Goal: Task Accomplishment & Management: Manage account settings

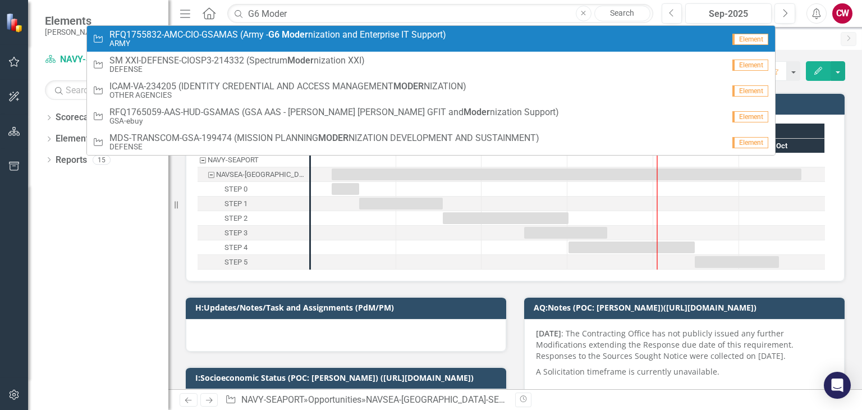
type input "G6 Moder"
click at [292, 40] on small "ARMY" at bounding box center [277, 43] width 337 height 8
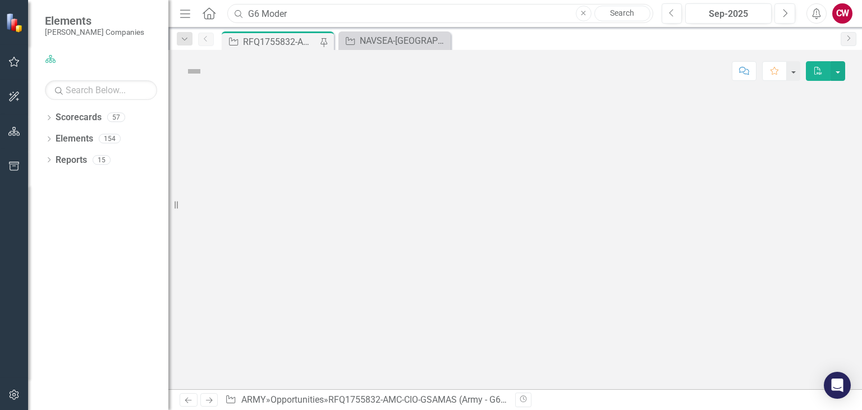
click at [322, 13] on input "G6 Moder" at bounding box center [439, 14] width 425 height 20
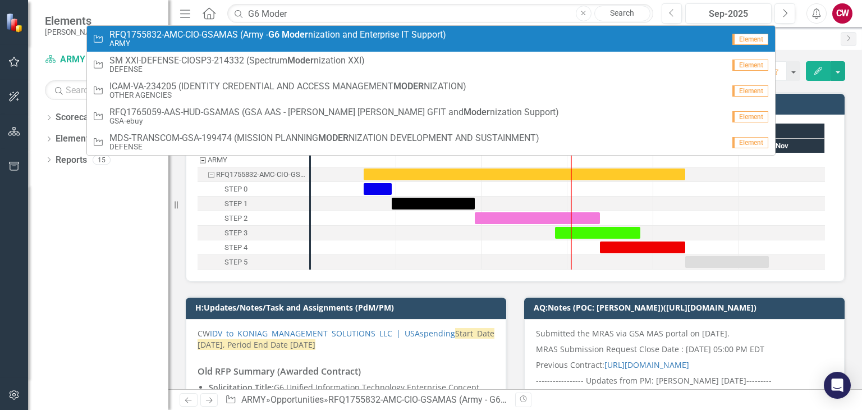
click at [319, 33] on span "RFQ1755832-AMC-CIO-GSAMAS (Army - G6 Moder nization and Enterprise IT Support)" at bounding box center [277, 35] width 337 height 10
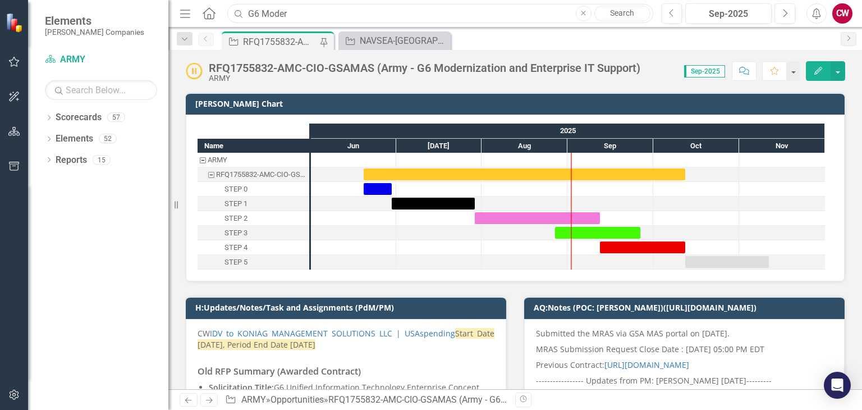
click at [294, 8] on input "G6 Moder" at bounding box center [439, 14] width 425 height 20
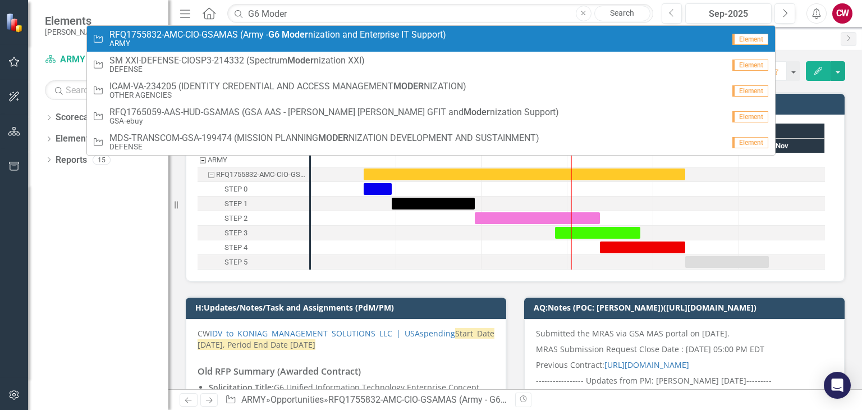
click at [296, 33] on strong "Moder" at bounding box center [295, 34] width 26 height 11
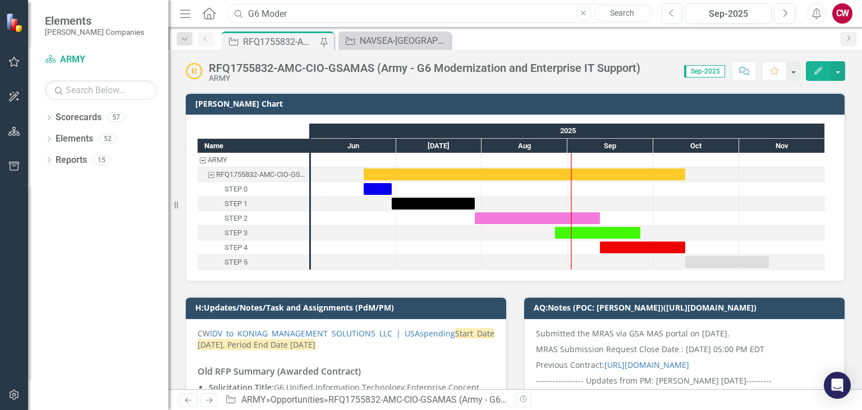
click at [295, 13] on input "G6 Moder" at bounding box center [439, 14] width 425 height 20
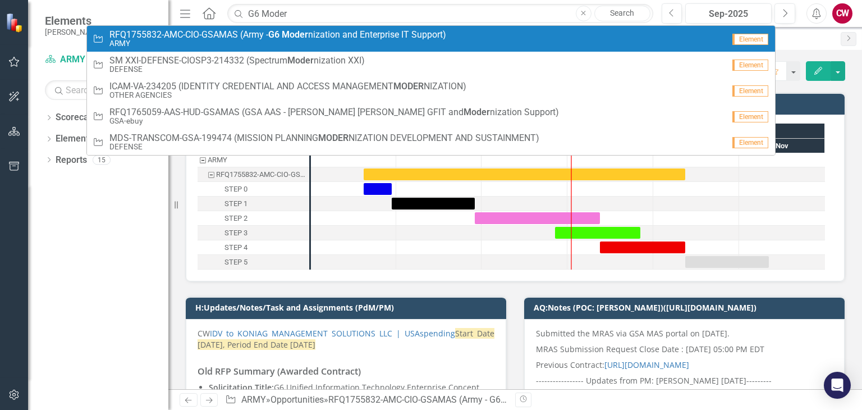
click at [298, 39] on small "ARMY" at bounding box center [277, 43] width 337 height 8
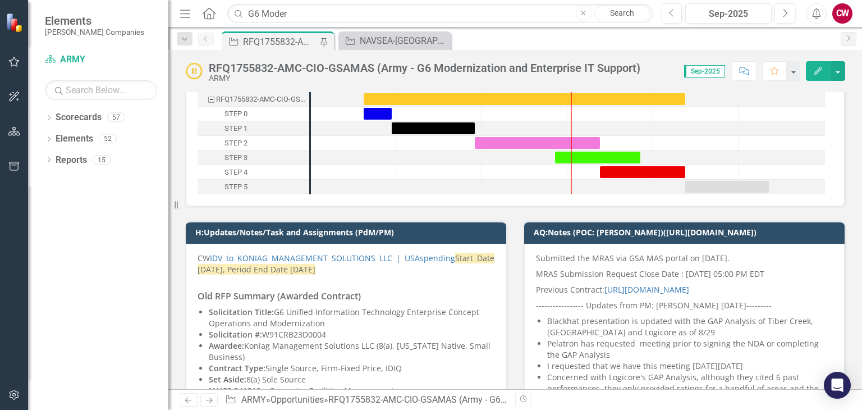
scroll to position [56, 0]
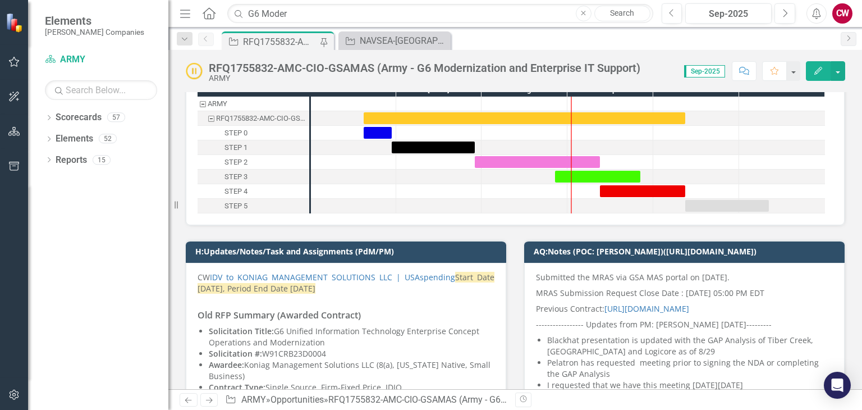
drag, startPoint x: 205, startPoint y: 246, endPoint x: 356, endPoint y: 255, distance: 151.8
click at [356, 255] on td "H:Updates/Notes/Task and Assignments (PdM/PM)" at bounding box center [347, 252] width 305 height 17
click at [379, 310] on h3 "Old RFP Summary (Awarded Contract)" at bounding box center [345, 315] width 297 height 10
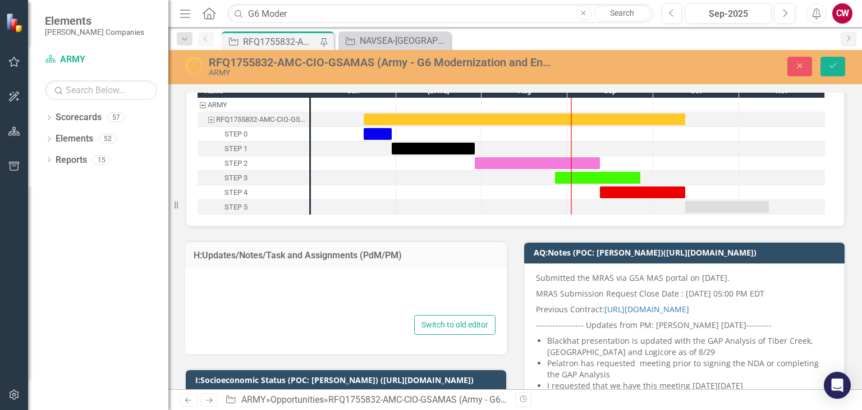
type textarea "<p style="text-align: justify;">CW <a href="[URL][DOMAIN_NAME]">IDV to KONIAG M…"
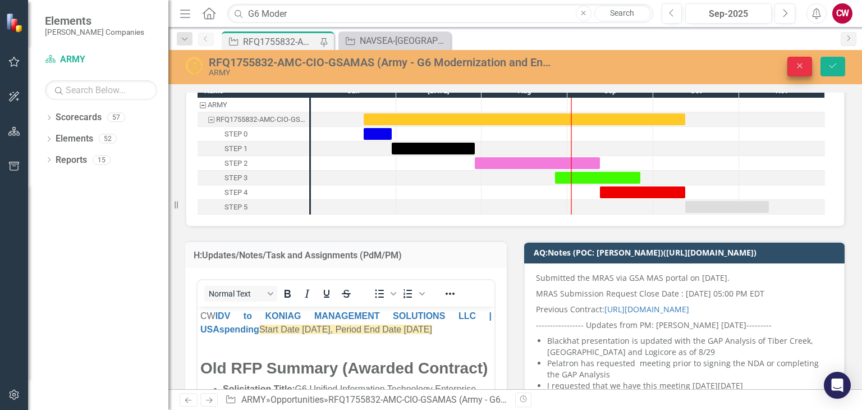
scroll to position [0, 0]
click at [799, 66] on icon "button" at bounding box center [799, 65] width 5 height 5
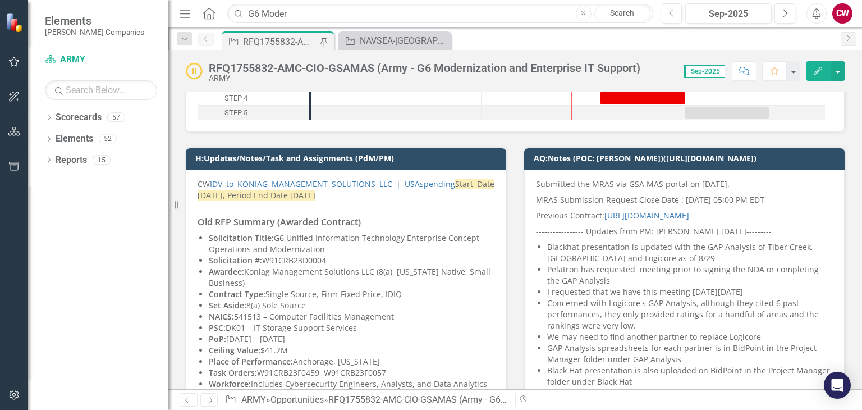
scroll to position [168, 0]
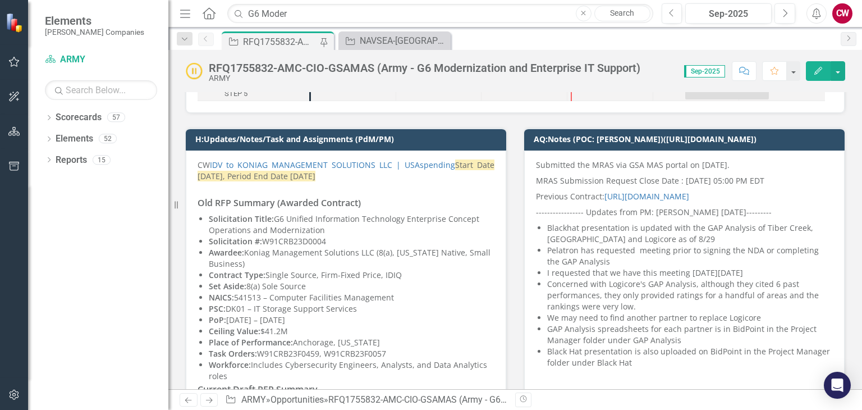
click at [633, 255] on li "Pelatron has requested meeting prior to signing the NDA or completing the GAP A…" at bounding box center [690, 256] width 286 height 22
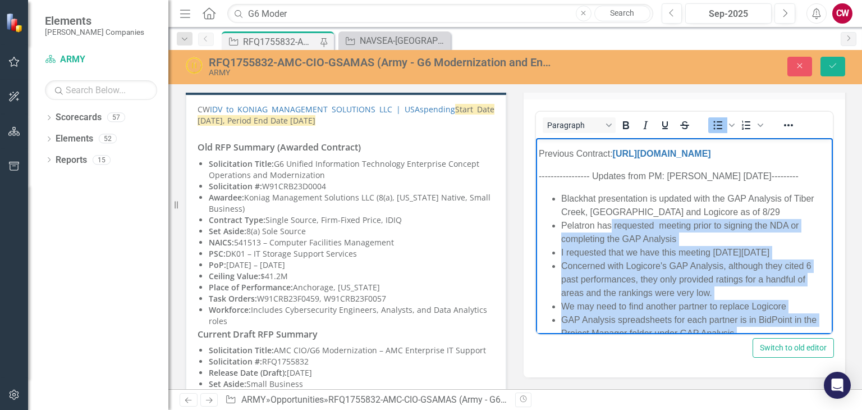
scroll to position [20, 0]
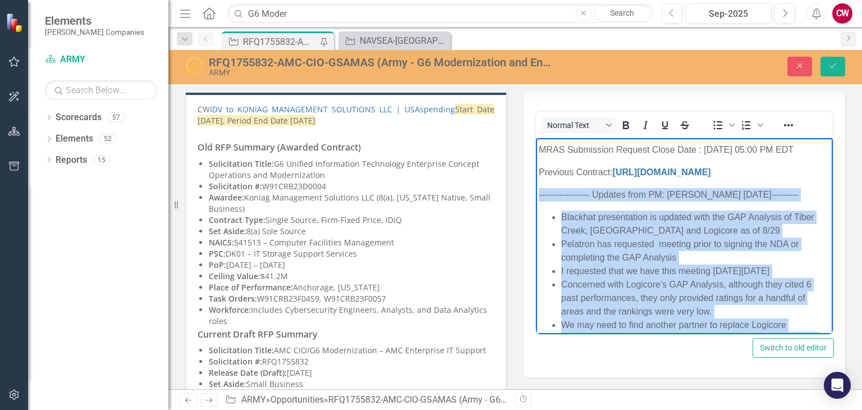
drag, startPoint x: 728, startPoint y: 289, endPoint x: 526, endPoint y: 199, distance: 221.5
click at [536, 199] on html "Submitted the MRAS via GSA MAS portal on [DATE]. MRAS Submission Request Close …" at bounding box center [684, 269] width 297 height 302
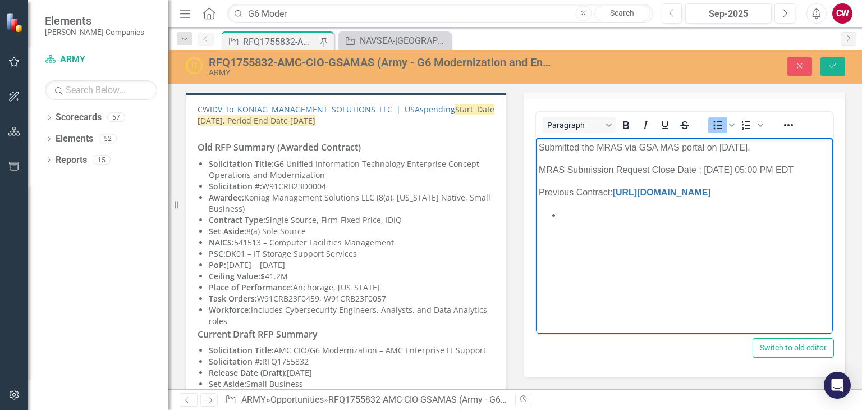
scroll to position [0, 0]
click at [800, 62] on icon "Close" at bounding box center [799, 66] width 10 height 8
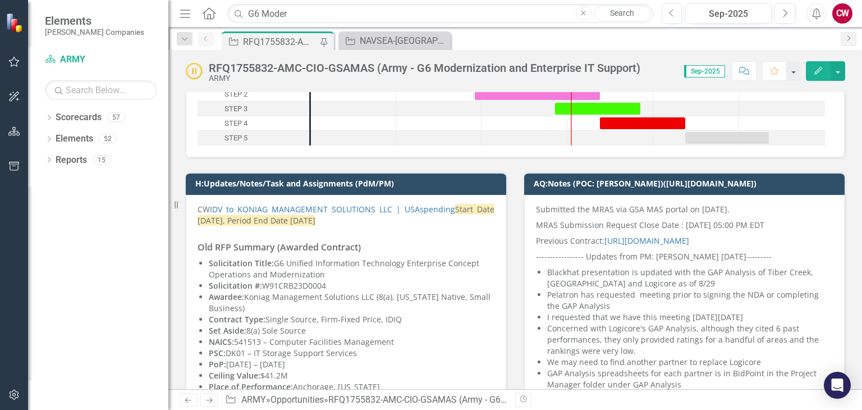
scroll to position [56, 0]
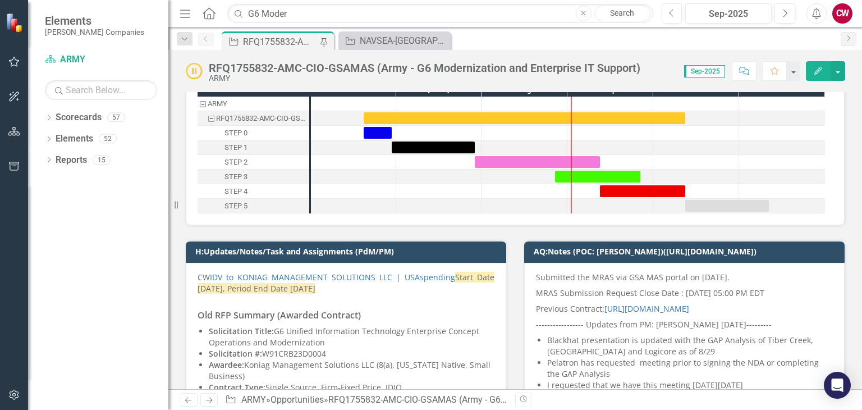
click at [382, 293] on p "CW IDV to KONIAG MANAGEMENT SOLUTIONS LLC | USAspending Start Date [DATE], Peri…" at bounding box center [345, 284] width 297 height 25
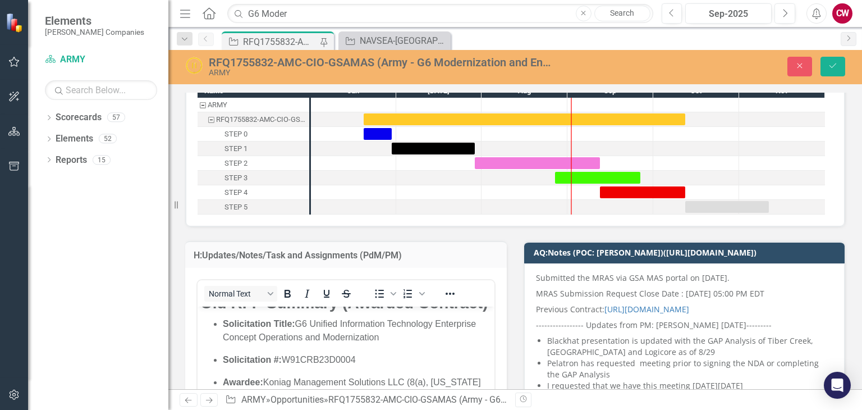
scroll to position [0, 0]
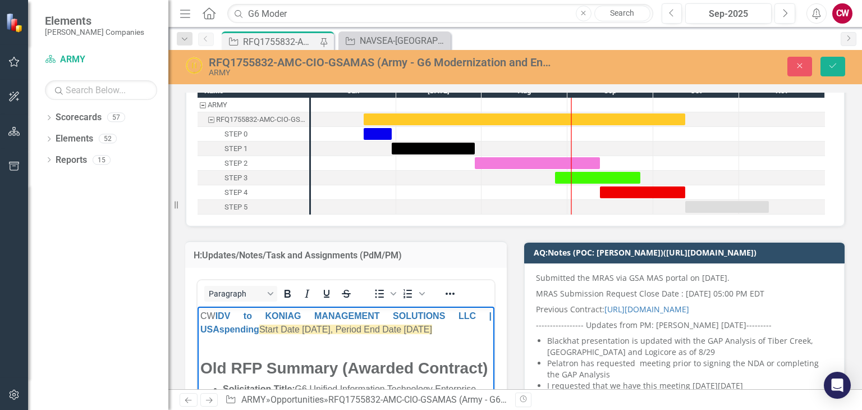
click at [212, 358] on div "Rich Text Area. Press ALT-0 for help." at bounding box center [345, 351] width 291 height 13
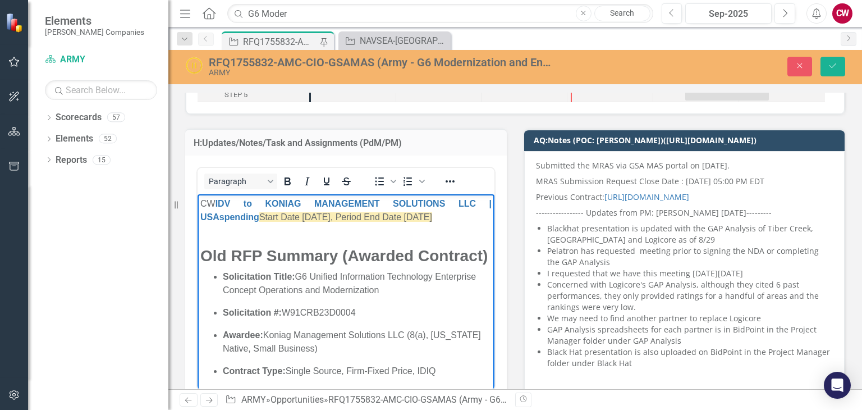
scroll to position [56, 0]
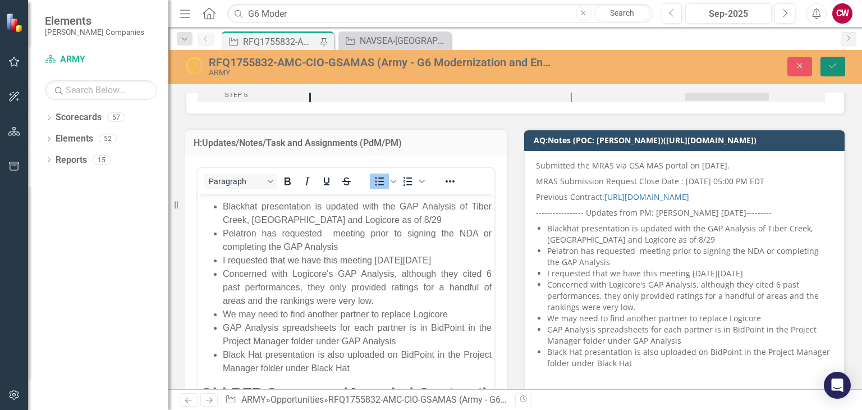
click at [833, 66] on icon "Save" at bounding box center [833, 66] width 10 height 8
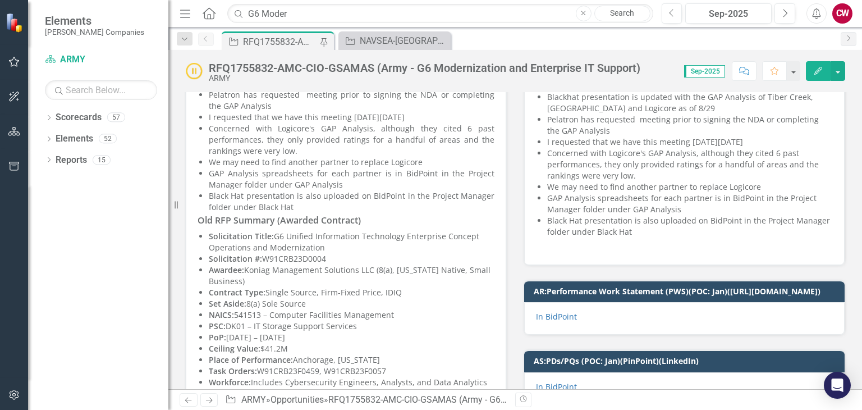
scroll to position [281, 0]
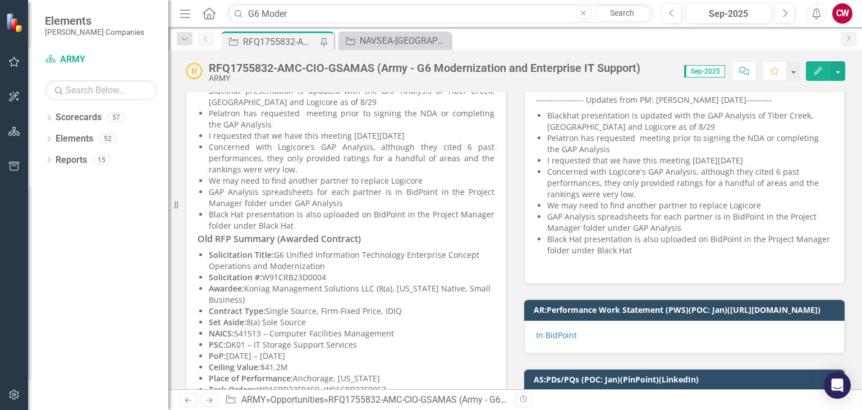
click at [361, 273] on p "Solicitation #: W91CRB23D0004" at bounding box center [352, 277] width 286 height 11
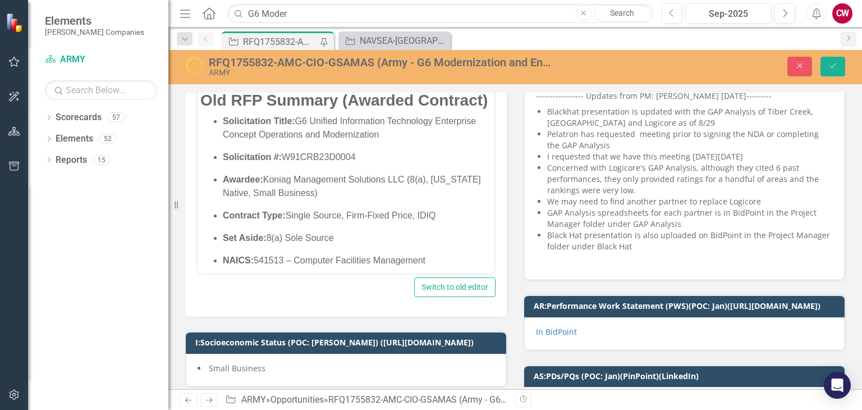
scroll to position [168, 0]
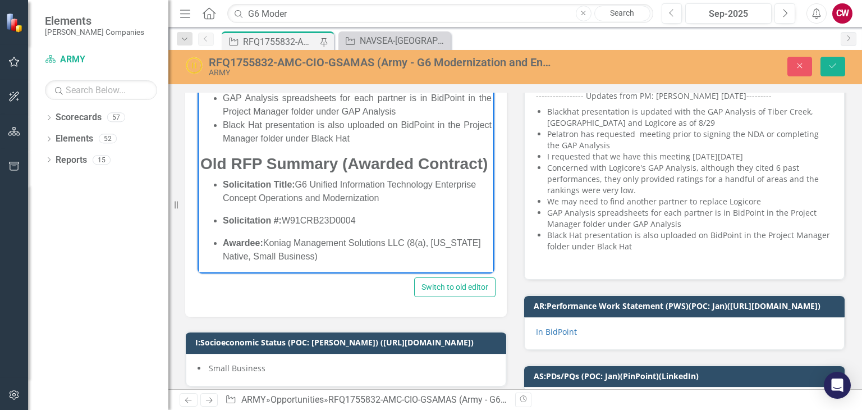
click at [203, 172] on strong "Old RFP Summary (Awarded Contract)" at bounding box center [343, 163] width 287 height 17
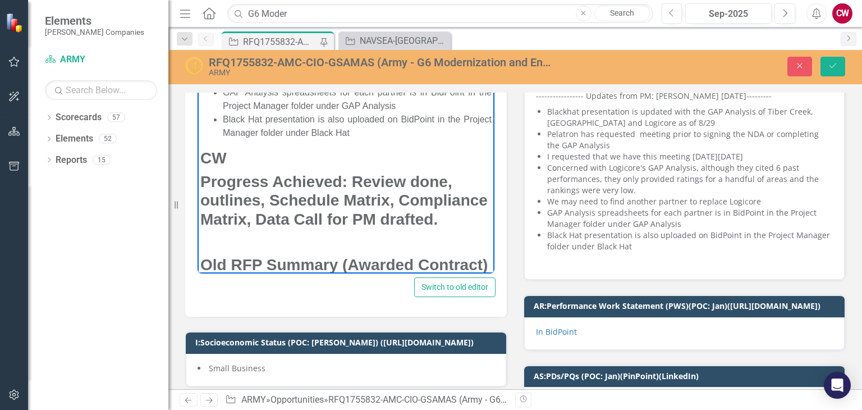
scroll to position [192, 0]
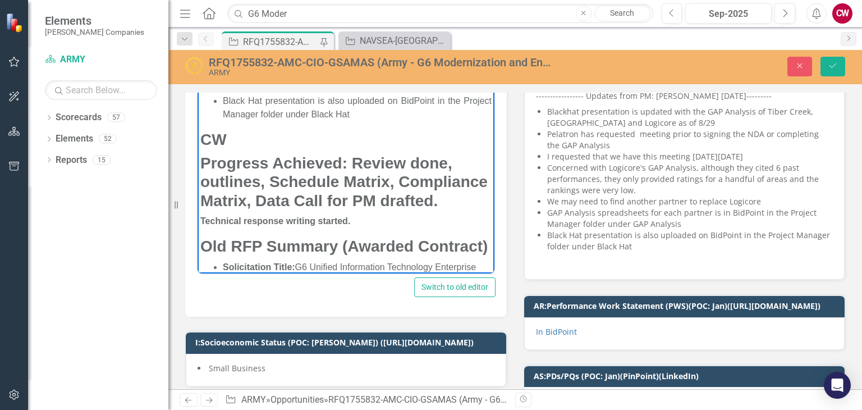
click at [352, 196] on strong "Progress Achieved: Review done, outlines, Schedule Matrix, Compliance Matrix, D…" at bounding box center [343, 181] width 287 height 55
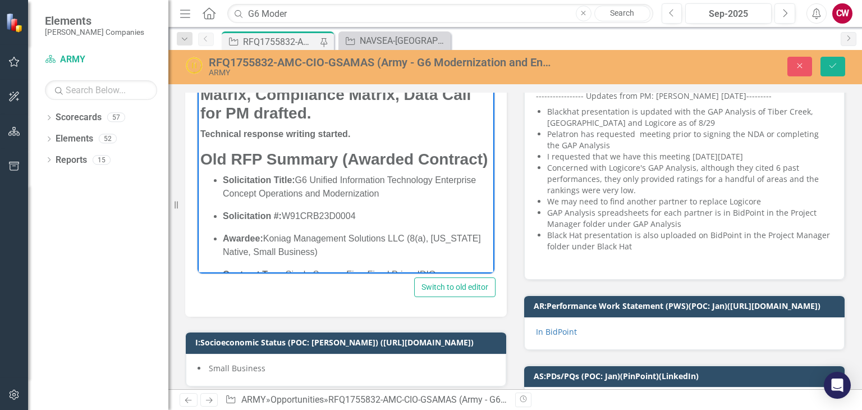
scroll to position [305, 0]
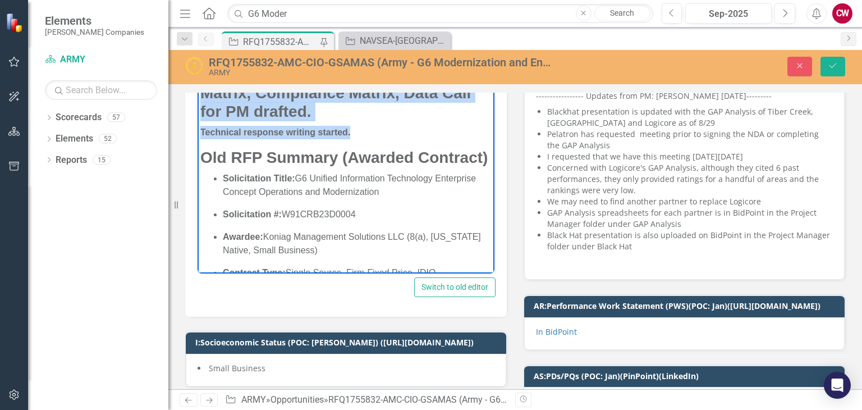
drag, startPoint x: 360, startPoint y: 154, endPoint x: 205, endPoint y: 100, distance: 163.8
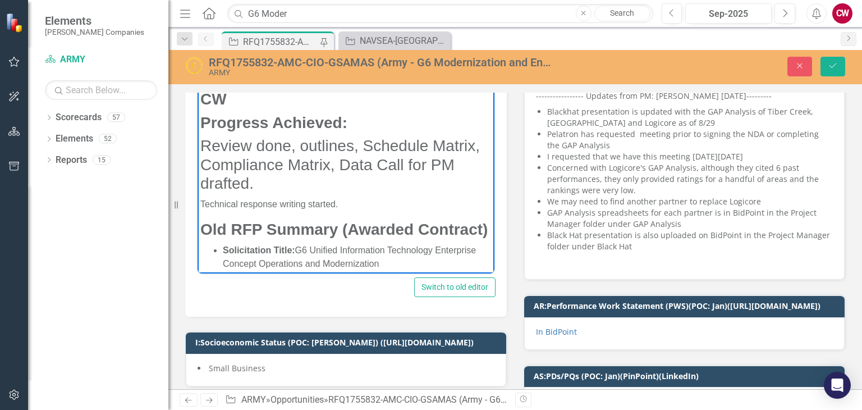
scroll to position [249, 0]
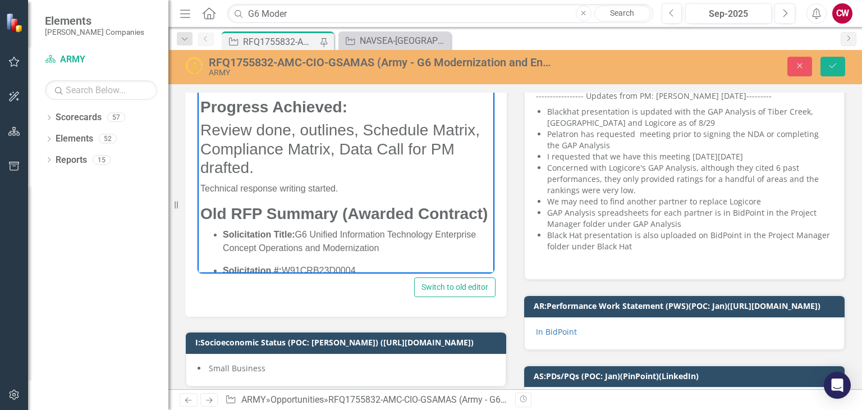
click at [297, 195] on p "Technical response writing started." at bounding box center [345, 188] width 291 height 13
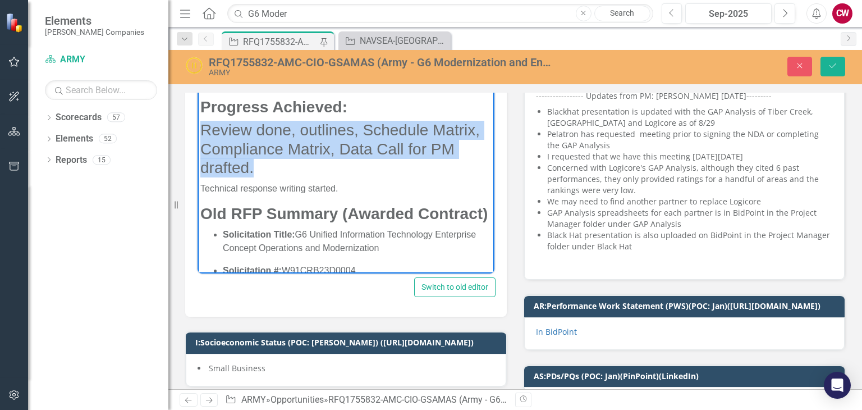
drag, startPoint x: 284, startPoint y: 197, endPoint x: 392, endPoint y: 233, distance: 113.5
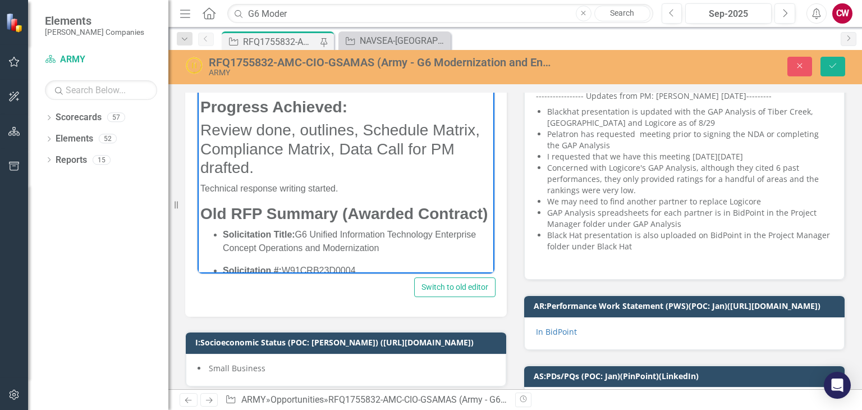
click at [230, 169] on h3 "Review done, outlines, Schedule Matrix, Compliance Matrix, Data Call for PM dra…" at bounding box center [345, 149] width 291 height 57
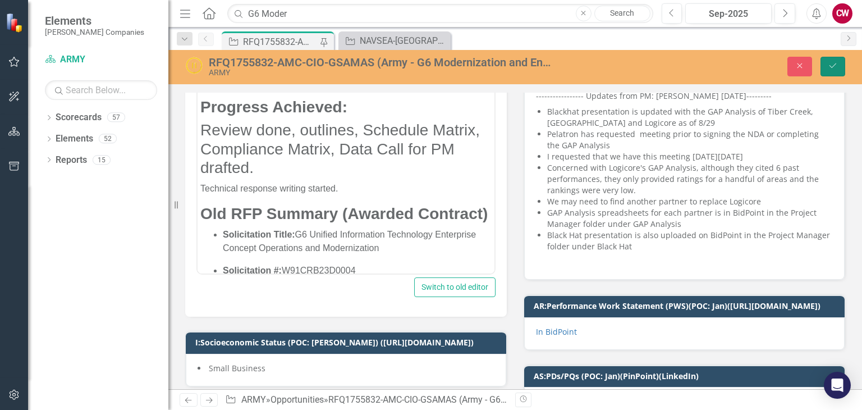
click at [831, 63] on icon "Save" at bounding box center [833, 66] width 10 height 8
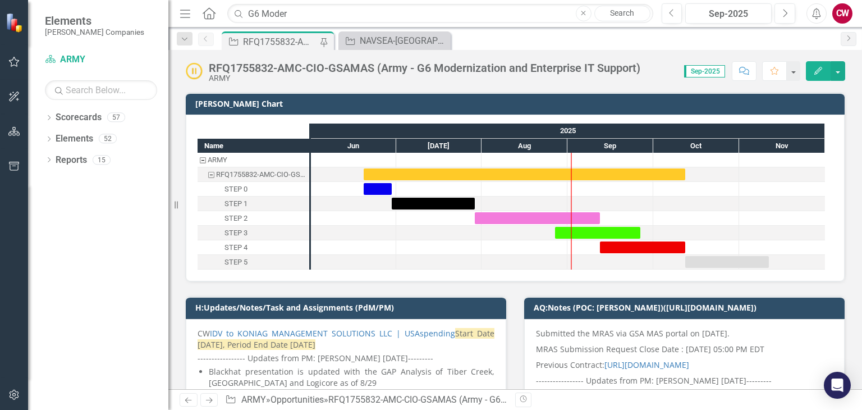
scroll to position [224, 0]
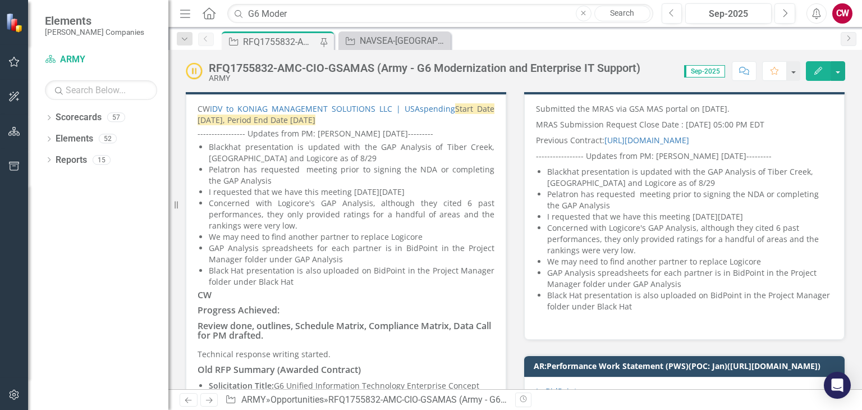
click at [399, 236] on li "We may need to find another partner to replace Logicore" at bounding box center [352, 236] width 286 height 11
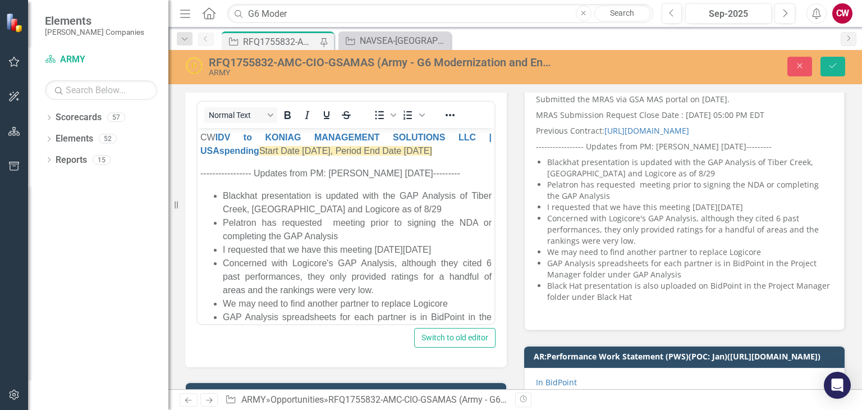
scroll to position [168, 0]
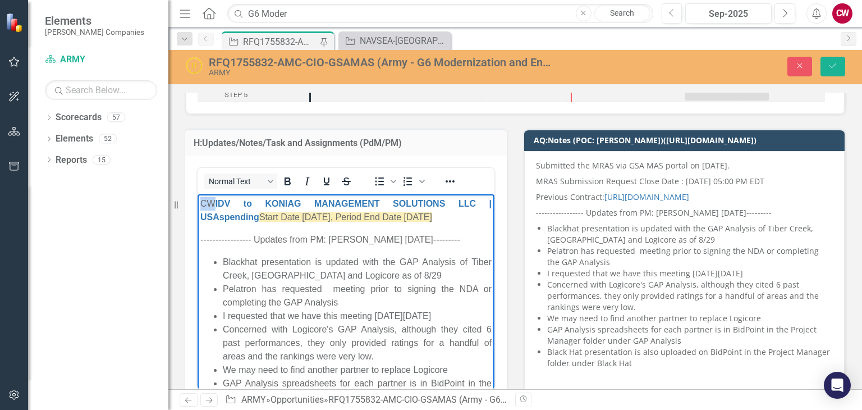
drag, startPoint x: 218, startPoint y: 200, endPoint x: 199, endPoint y: 203, distance: 19.4
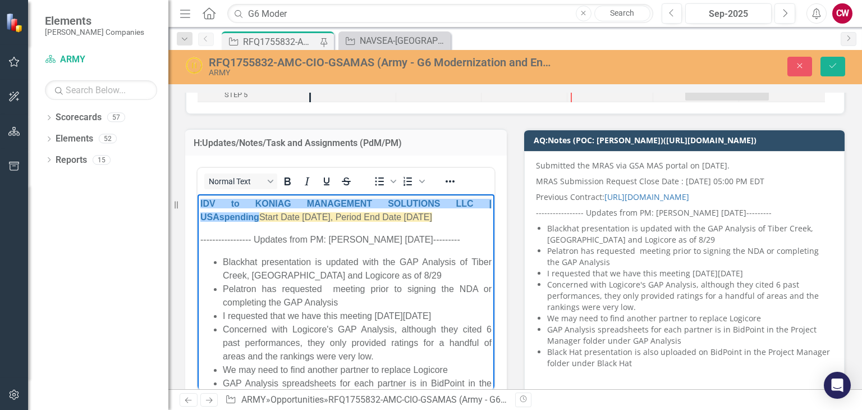
click at [453, 223] on p "﻿IDV to KONIAG MANAGEMENT SOLUTIONS LLC | USAspending Start Date [DATE], Period…" at bounding box center [345, 210] width 291 height 27
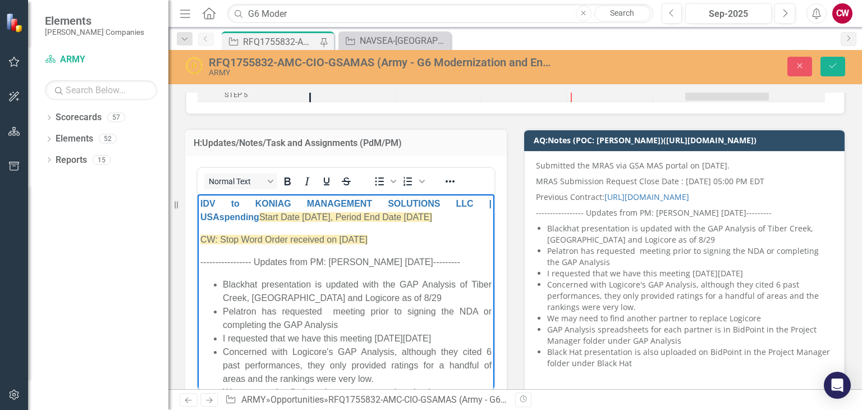
click at [398, 241] on p "CW: Stop Word Order received on [DATE]" at bounding box center [345, 239] width 291 height 13
drag, startPoint x: 434, startPoint y: 240, endPoint x: 179, endPoint y: 240, distance: 255.3
click at [453, 180] on icon "Reveal or hide additional toolbar items" at bounding box center [449, 181] width 9 height 2
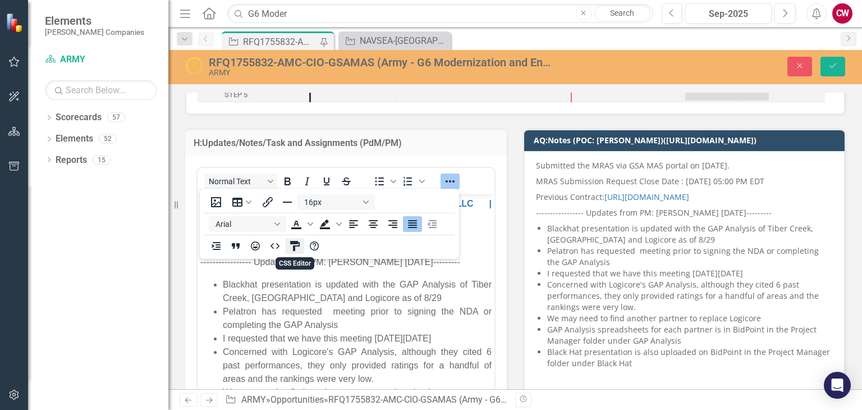
click at [297, 243] on icon "CSS Editor" at bounding box center [295, 246] width 10 height 10
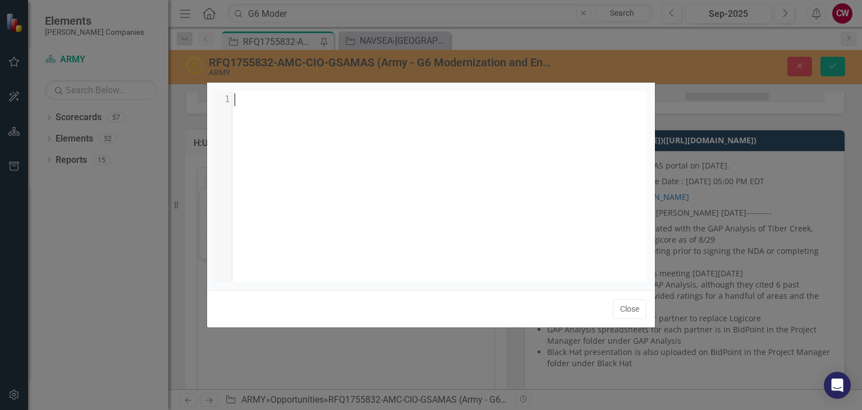
scroll to position [1, 0]
click at [633, 310] on button "Close" at bounding box center [630, 309] width 34 height 20
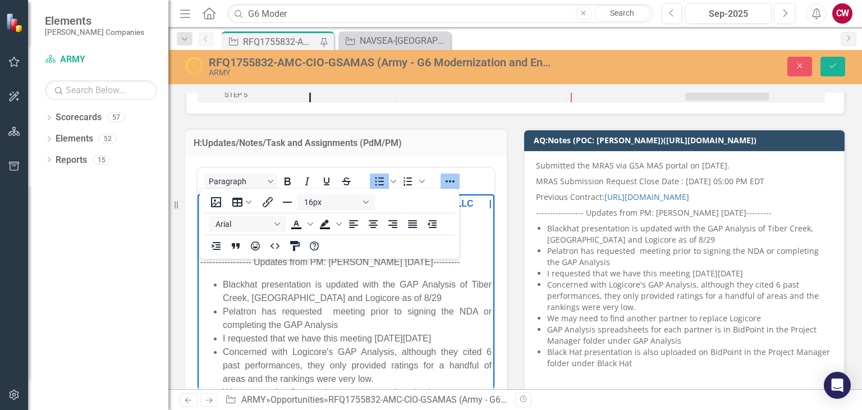
click at [259, 317] on li "Pelatron has requested meeting prior to signing the NDA or completing the GAP A…" at bounding box center [357, 318] width 269 height 27
click at [840, 66] on button "Save" at bounding box center [832, 67] width 25 height 20
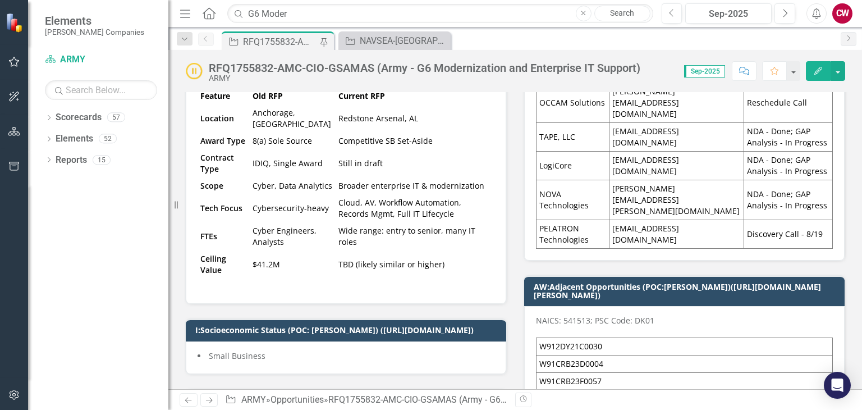
scroll to position [1066, 0]
